Goal: Find specific page/section: Find specific page/section

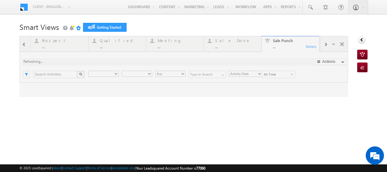
type input "Any Owner"
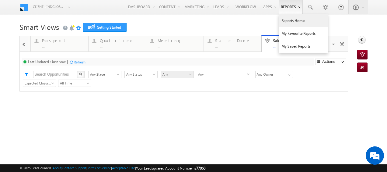
click at [284, 19] on link "Reports Home" at bounding box center [303, 20] width 49 height 13
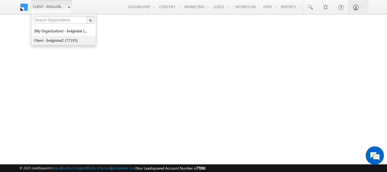
click at [57, 40] on link "Client - indglobal2 (77195)" at bounding box center [62, 40] width 56 height 9
